Goal: Check status: Check status

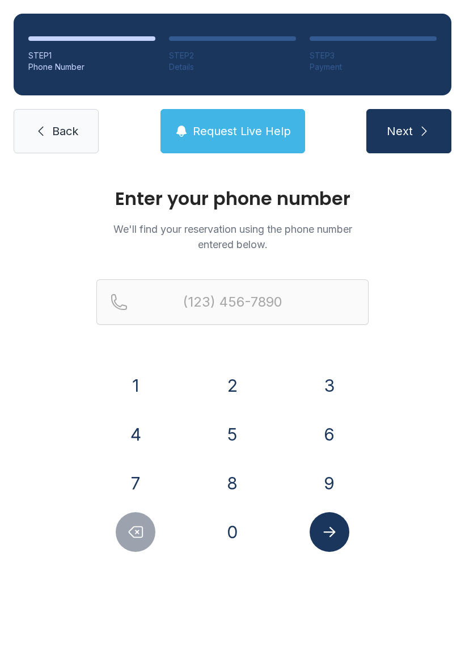
click at [241, 470] on button "8" at bounding box center [233, 483] width 40 height 40
click at [133, 376] on button "1" at bounding box center [136, 385] width 40 height 40
click at [319, 376] on button "3" at bounding box center [330, 385] width 40 height 40
click at [331, 436] on button "6" at bounding box center [330, 434] width 40 height 40
click at [154, 439] on button "4" at bounding box center [136, 434] width 40 height 40
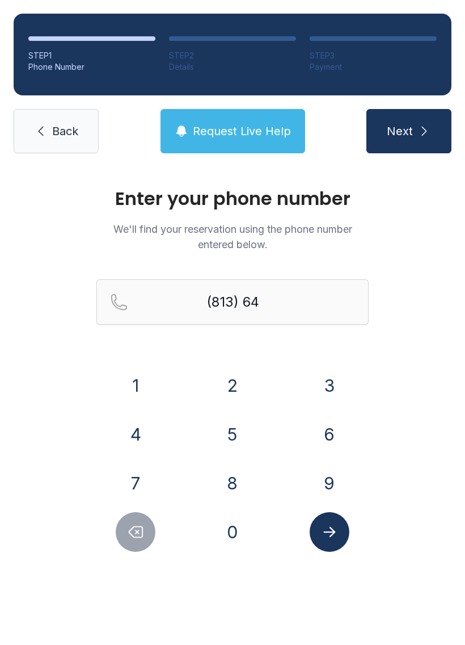
click at [137, 483] on button "7" at bounding box center [136, 483] width 40 height 40
click at [234, 433] on button "5" at bounding box center [233, 434] width 40 height 40
click at [325, 435] on button "6" at bounding box center [330, 434] width 40 height 40
click at [140, 380] on button "1" at bounding box center [136, 385] width 40 height 40
click at [128, 433] on button "4" at bounding box center [136, 434] width 40 height 40
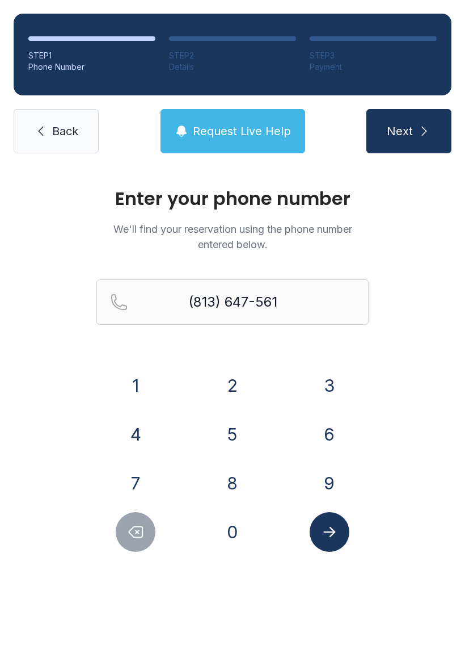
type input "[PHONE_NUMBER]"
click at [331, 537] on icon "Submit lookup form" at bounding box center [329, 531] width 17 height 17
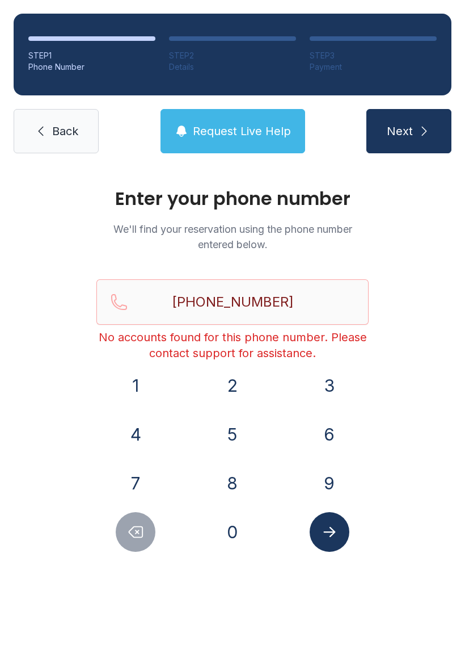
click at [65, 136] on span "Back" at bounding box center [65, 131] width 26 height 16
